Goal: Task Accomplishment & Management: Use online tool/utility

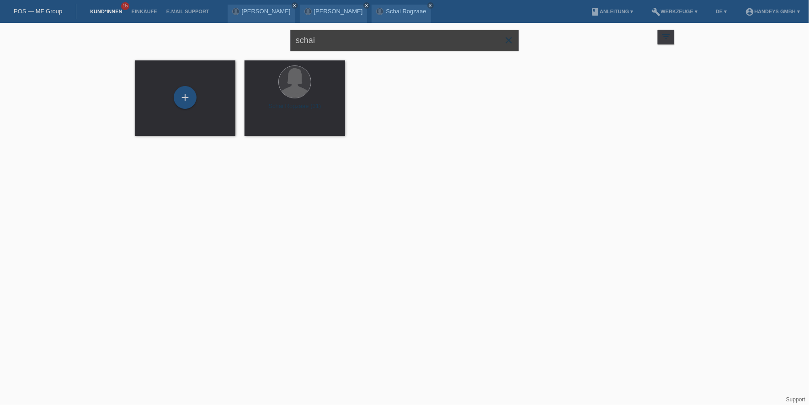
drag, startPoint x: 352, startPoint y: 47, endPoint x: 237, endPoint y: 45, distance: 115.2
click at [237, 45] on div "schai close filter_list view_module Alle Kund*innen anzeigen star Markierte Kun…" at bounding box center [404, 39] width 549 height 33
type input "MAST"
click at [268, 128] on span "Anzeigen" at bounding box center [270, 127] width 25 height 7
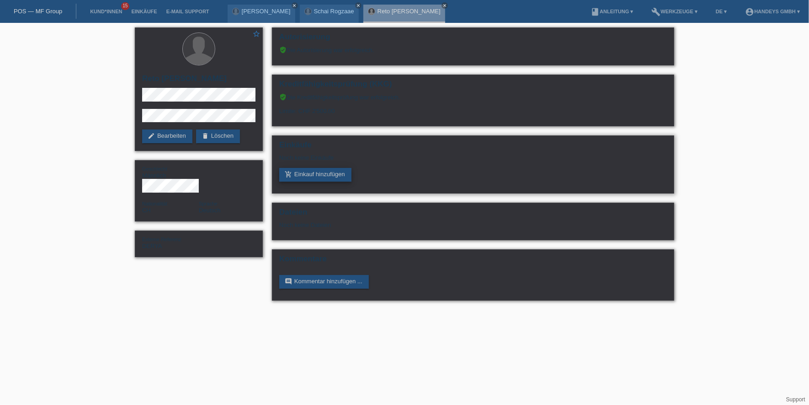
click at [312, 172] on link "add_shopping_cart Einkauf hinzufügen" at bounding box center [315, 175] width 72 height 14
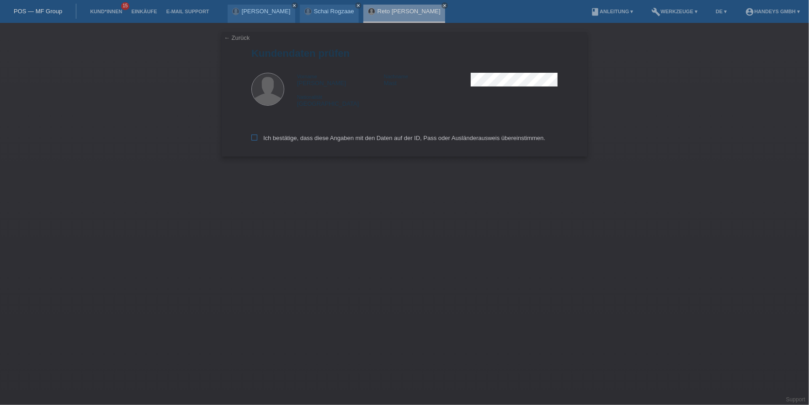
drag, startPoint x: 266, startPoint y: 127, endPoint x: 265, endPoint y: 140, distance: 13.3
click at [266, 128] on div "Ich bestätige, dass diese Angaben mit den Daten auf der ID, Pass oder Ausländer…" at bounding box center [404, 136] width 306 height 40
click at [265, 140] on label "Ich bestätige, dass diese Angaben mit den Daten auf der ID, Pass oder Ausländer…" at bounding box center [398, 137] width 294 height 7
click at [257, 140] on input "Ich bestätige, dass diese Angaben mit den Daten auf der ID, Pass oder Ausländer…" at bounding box center [254, 137] width 6 height 6
checkbox input "true"
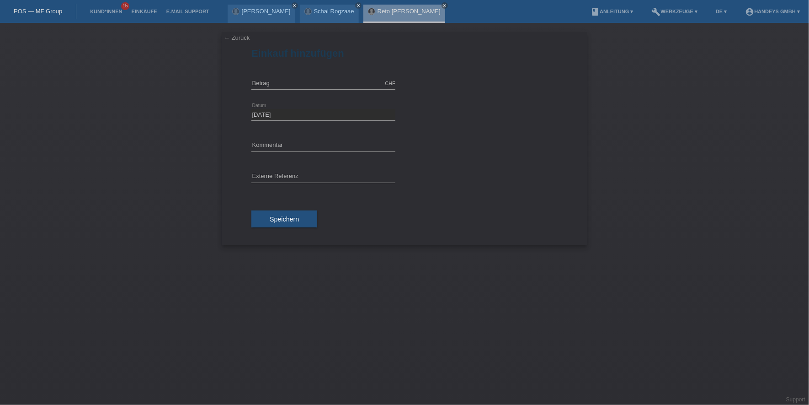
click at [290, 89] on icon at bounding box center [323, 89] width 144 height 0
click at [299, 85] on input "text" at bounding box center [323, 83] width 144 height 11
type input "1254.00"
click at [295, 141] on input "text" at bounding box center [323, 145] width 144 height 11
type input "f"
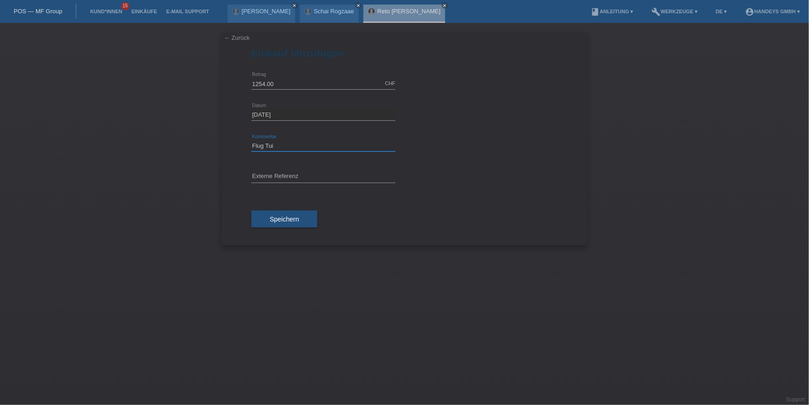
type input "Flug Tui"
click at [257, 172] on input "text" at bounding box center [323, 176] width 144 height 11
type input "DERYA"
click at [267, 219] on button "Speichern" at bounding box center [284, 218] width 66 height 17
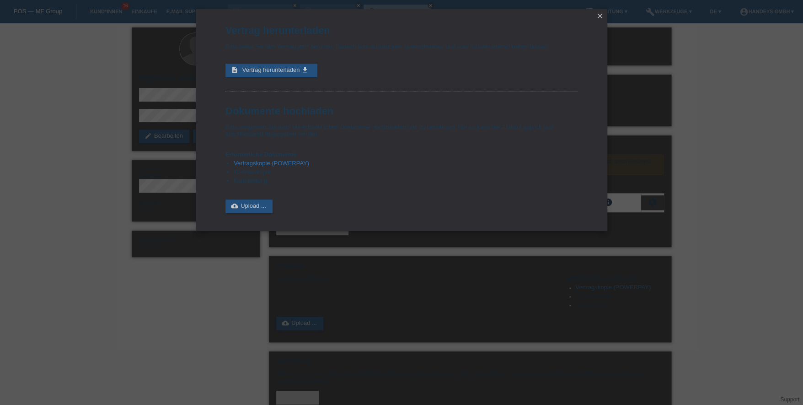
click at [320, 52] on div "Vertrag herunterladen Bitte laden Sie den Vertrag jetzt herunter. Danach bitte …" at bounding box center [401, 119] width 352 height 188
click at [294, 65] on link "description Vertrag herunterladen get_app" at bounding box center [271, 71] width 92 height 14
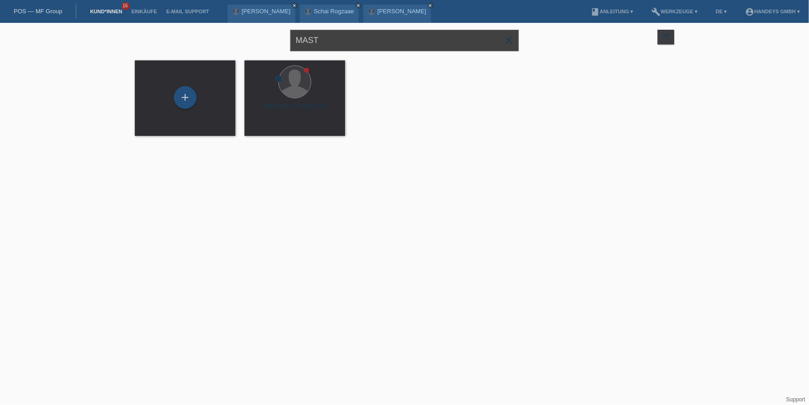
drag, startPoint x: 330, startPoint y: 43, endPoint x: 262, endPoint y: 39, distance: 68.2
click at [262, 39] on div "MAST close filter_list view_module Alle Kund*innen anzeigen star Markierte Kund…" at bounding box center [404, 39] width 549 height 33
type input "BALAJ"
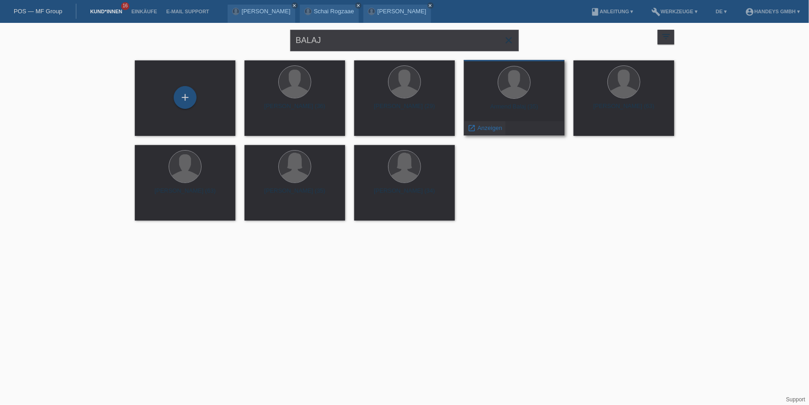
click at [489, 124] on span "Anzeigen" at bounding box center [490, 127] width 25 height 7
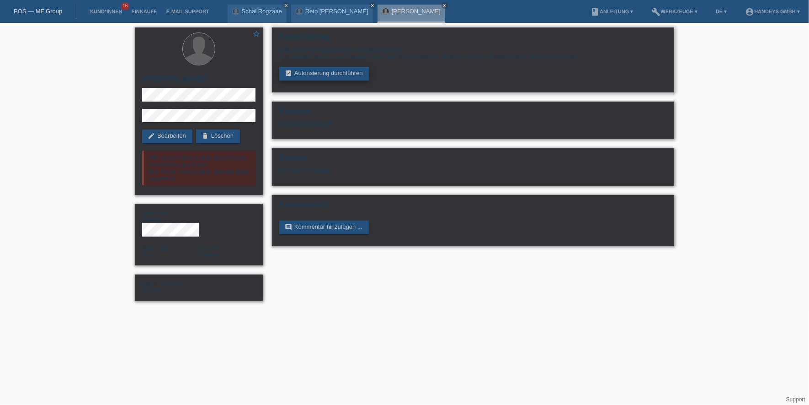
click at [311, 72] on link "assignment_turned_in Autorisierung durchführen" at bounding box center [324, 74] width 90 height 14
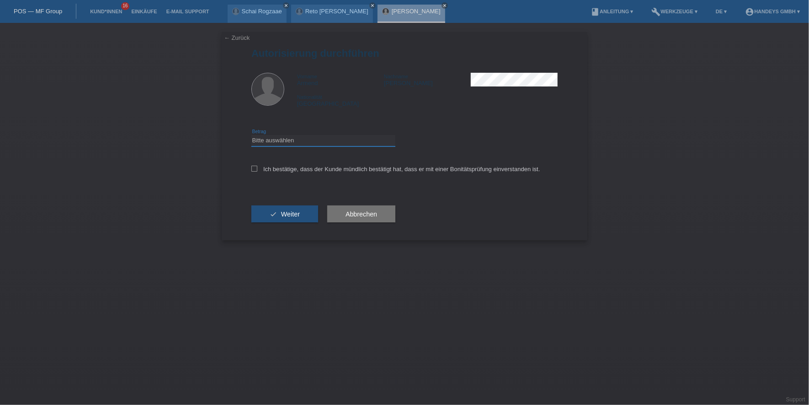
click at [302, 139] on select "Bitte auswählen CHF 1.00 - CHF 499.00 CHF 500.00 - CHF 1'999.00 CHF 2'000.00 - …" at bounding box center [323, 140] width 144 height 11
select select "3"
click at [251, 135] on select "Bitte auswählen CHF 1.00 - CHF 499.00 CHF 500.00 - CHF 1'999.00 CHF 2'000.00 - …" at bounding box center [323, 140] width 144 height 11
click at [305, 166] on label "Ich bestätige, dass der Kunde mündlich bestätigt hat, dass er mit einer Bonität…" at bounding box center [395, 169] width 289 height 7
click at [257, 166] on input "Ich bestätige, dass der Kunde mündlich bestätigt hat, dass er mit einer Bonität…" at bounding box center [254, 169] width 6 height 6
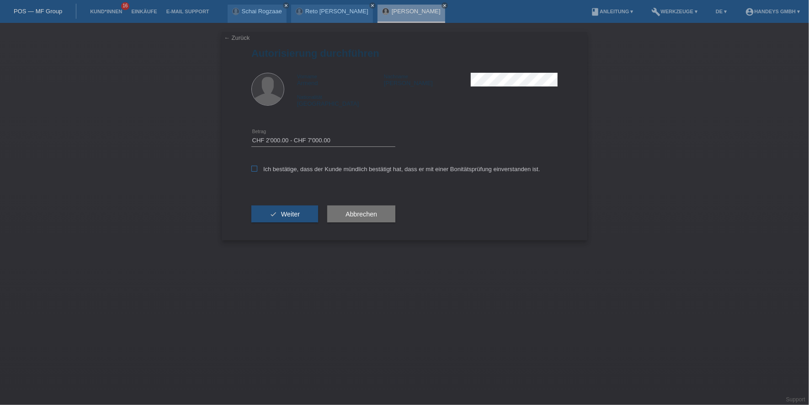
checkbox input "true"
click at [293, 208] on button "check Weiter" at bounding box center [284, 213] width 67 height 17
